Goal: Task Accomplishment & Management: Manage account settings

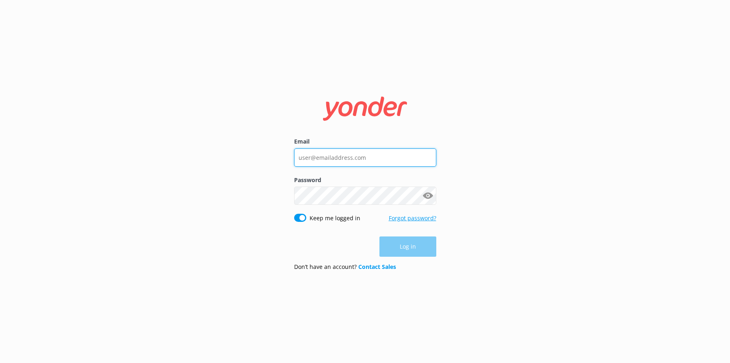
type input "[EMAIL_ADDRESS][DOMAIN_NAME]"
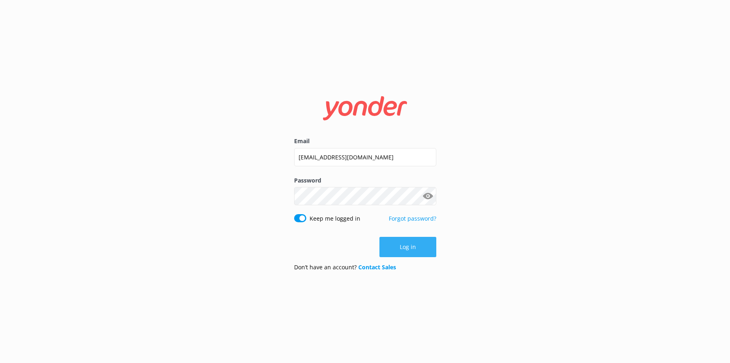
click at [418, 251] on button "Log in" at bounding box center [407, 247] width 57 height 20
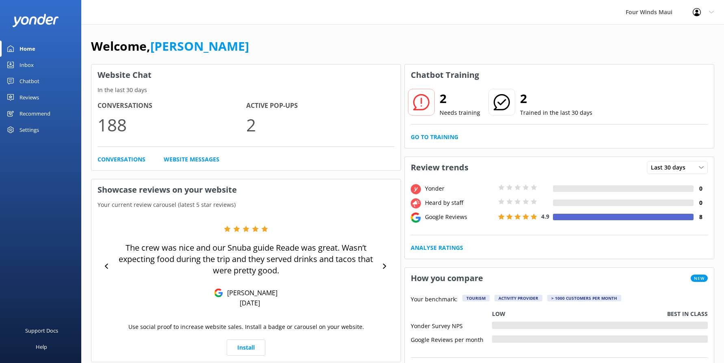
click at [38, 65] on link "Inbox" at bounding box center [40, 65] width 81 height 16
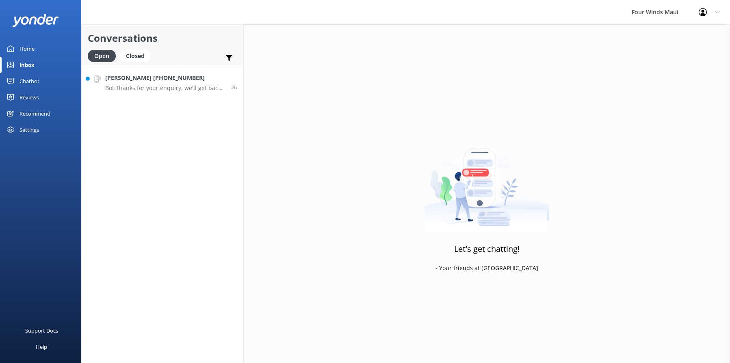
click at [158, 94] on link "[PERSON_NAME] [PHONE_NUMBER] Bot: Thanks for your enquiry, we'll get back to yo…" at bounding box center [163, 82] width 162 height 30
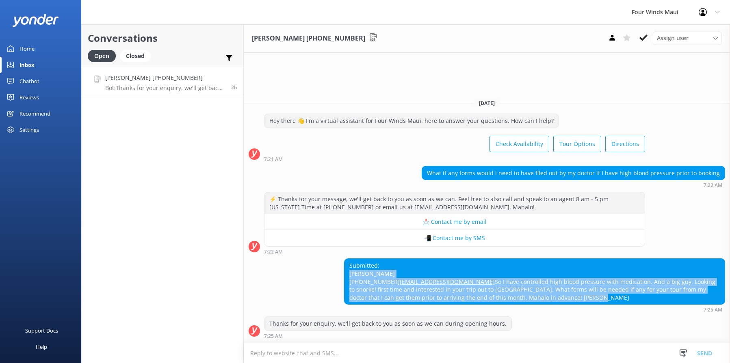
drag, startPoint x: 434, startPoint y: 298, endPoint x: 338, endPoint y: 262, distance: 102.8
click at [338, 262] on div "Submitted: [PERSON_NAME] [PHONE_NUMBER] [EMAIL_ADDRESS][DOMAIN_NAME] So I have …" at bounding box center [487, 286] width 486 height 54
drag, startPoint x: 338, startPoint y: 262, endPoint x: 388, endPoint y: 271, distance: 51.1
copy div "[PHONE_NUMBER] [EMAIL_ADDRESS][DOMAIN_NAME] So I have controlled high blood pre…"
click at [124, 72] on link "[PERSON_NAME] [PHONE_NUMBER] Bot: Thanks for your enquiry, we'll get back to yo…" at bounding box center [163, 82] width 162 height 30
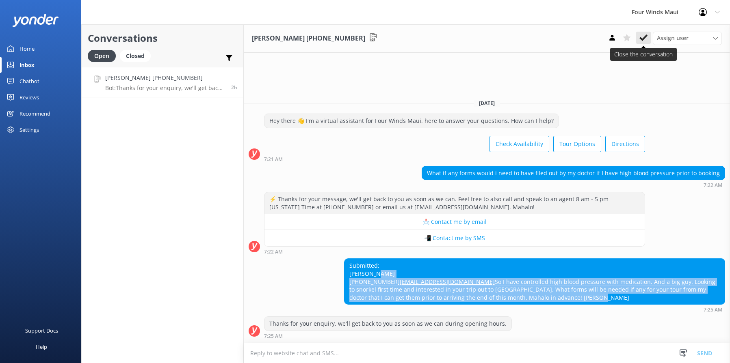
click at [645, 41] on icon at bounding box center [643, 38] width 8 height 8
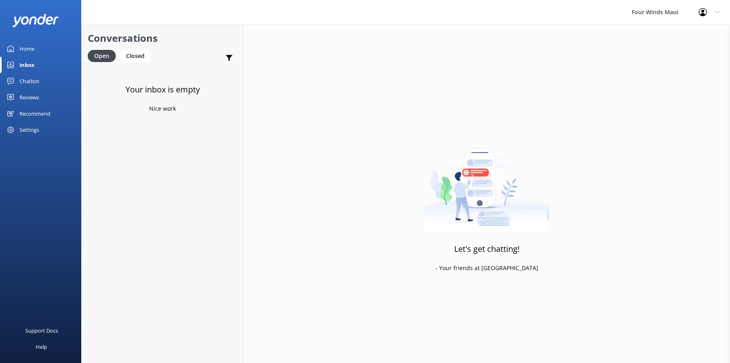
click at [35, 51] on link "Home" at bounding box center [40, 49] width 81 height 16
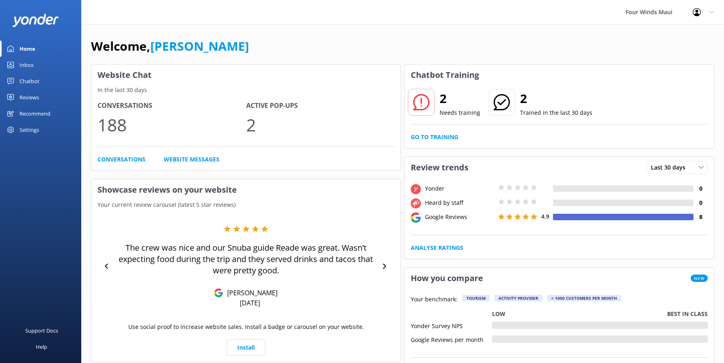
click at [19, 80] on div "Chatbot" at bounding box center [29, 81] width 20 height 16
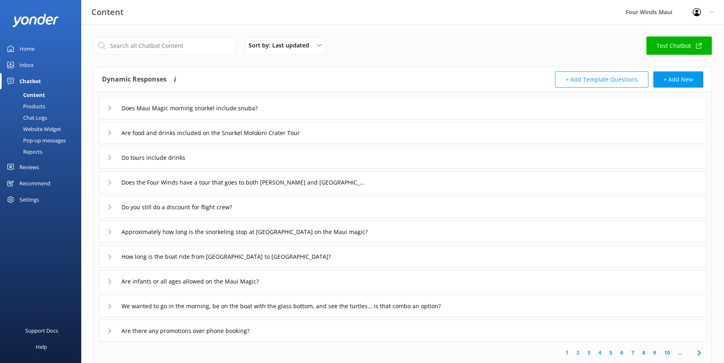
click at [18, 70] on link "Inbox" at bounding box center [40, 65] width 81 height 16
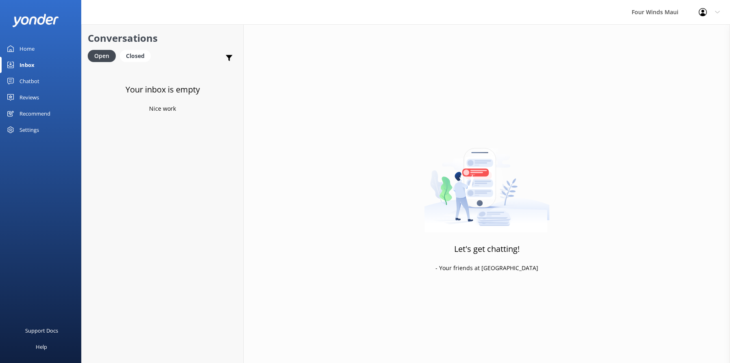
click at [32, 48] on div "Home" at bounding box center [26, 49] width 15 height 16
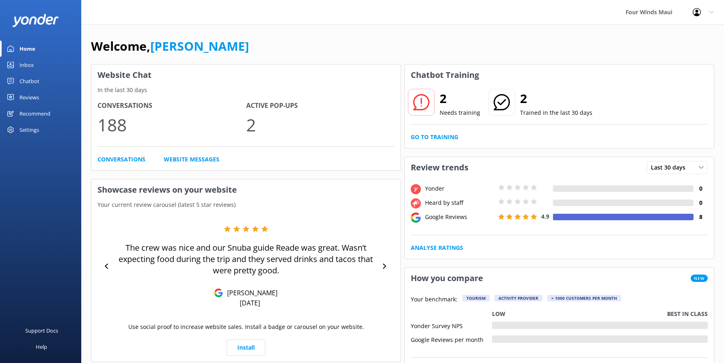
click at [561, 37] on div "Welcome, [PERSON_NAME]" at bounding box center [402, 51] width 623 height 28
